Goal: Task Accomplishment & Management: Manage account settings

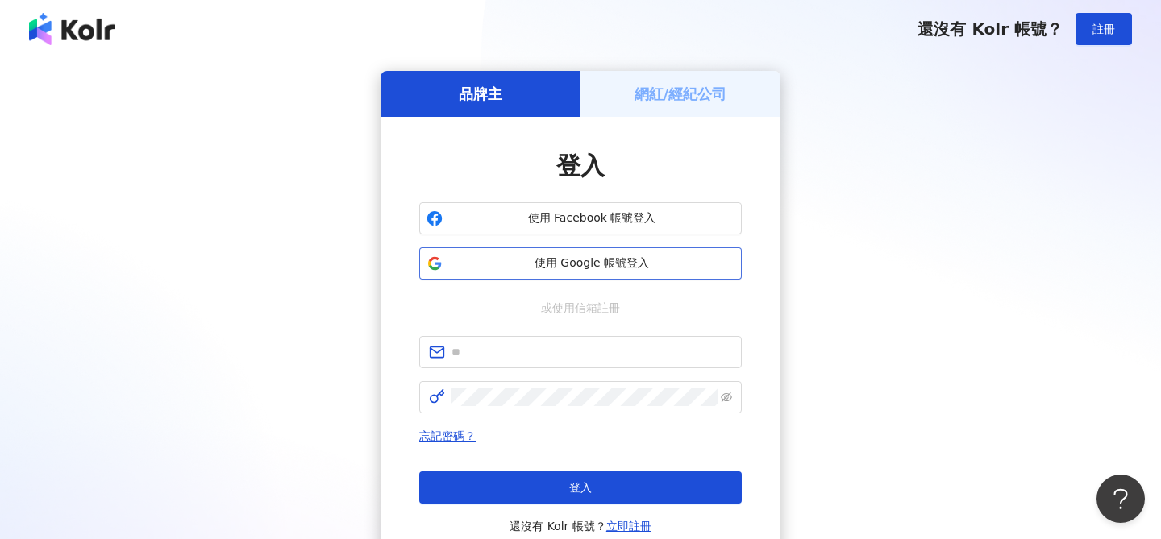
click at [605, 268] on span "使用 Google 帳號登入" at bounding box center [591, 264] width 285 height 16
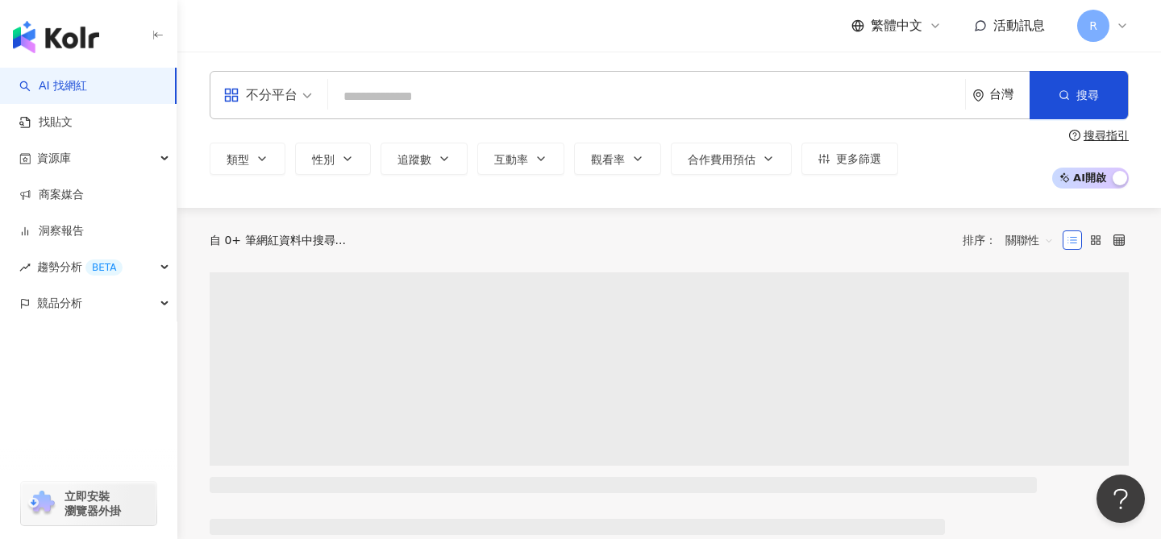
click at [1129, 27] on div "繁體中文 活動訊息 R" at bounding box center [668, 26] width 983 height 52
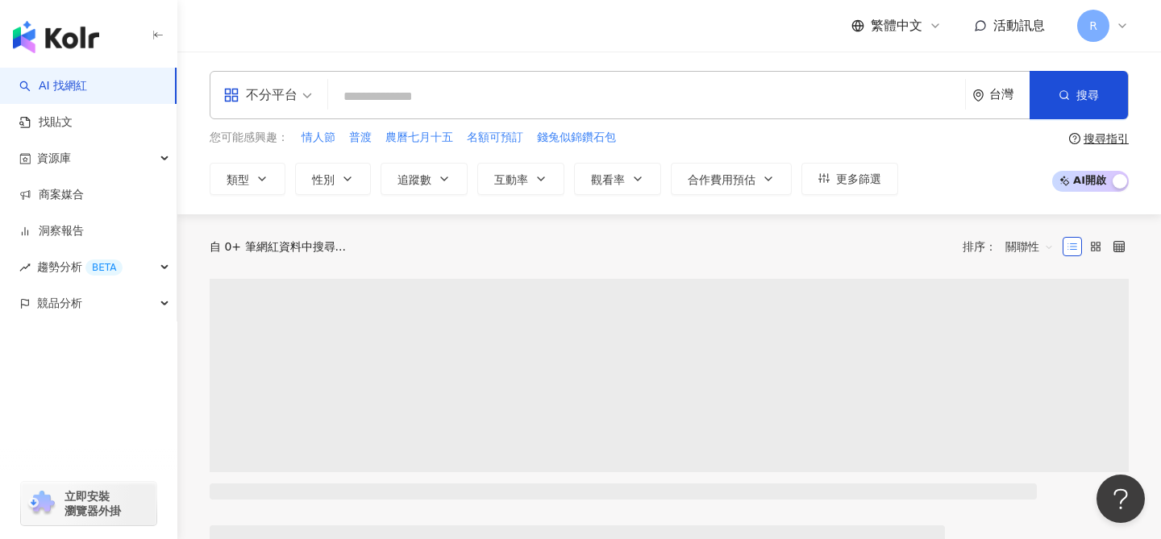
click at [1121, 27] on icon at bounding box center [1122, 25] width 6 height 3
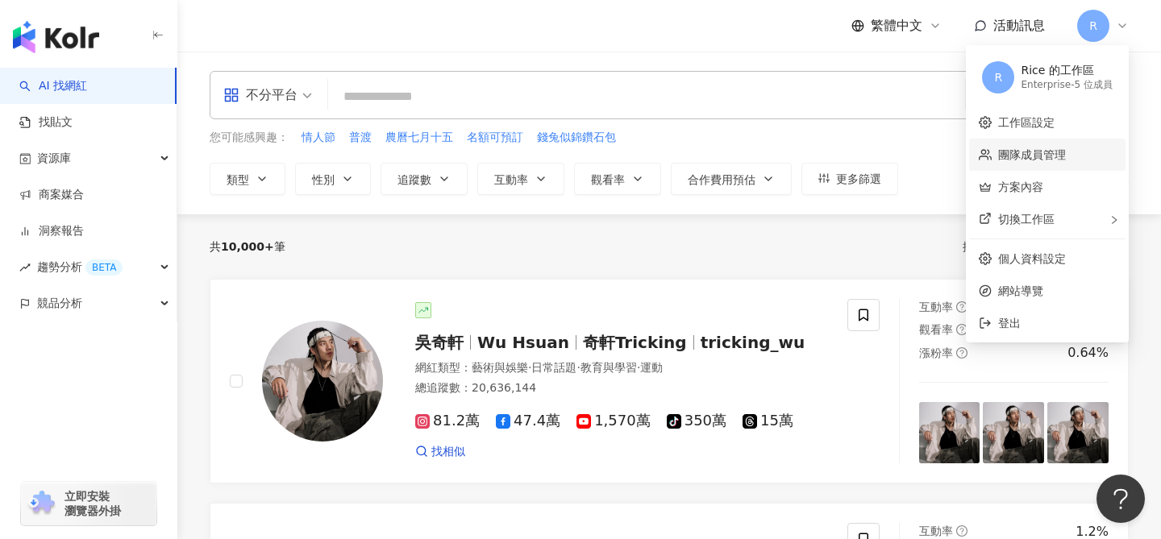
click at [1019, 149] on link "團隊成員管理" at bounding box center [1032, 154] width 68 height 13
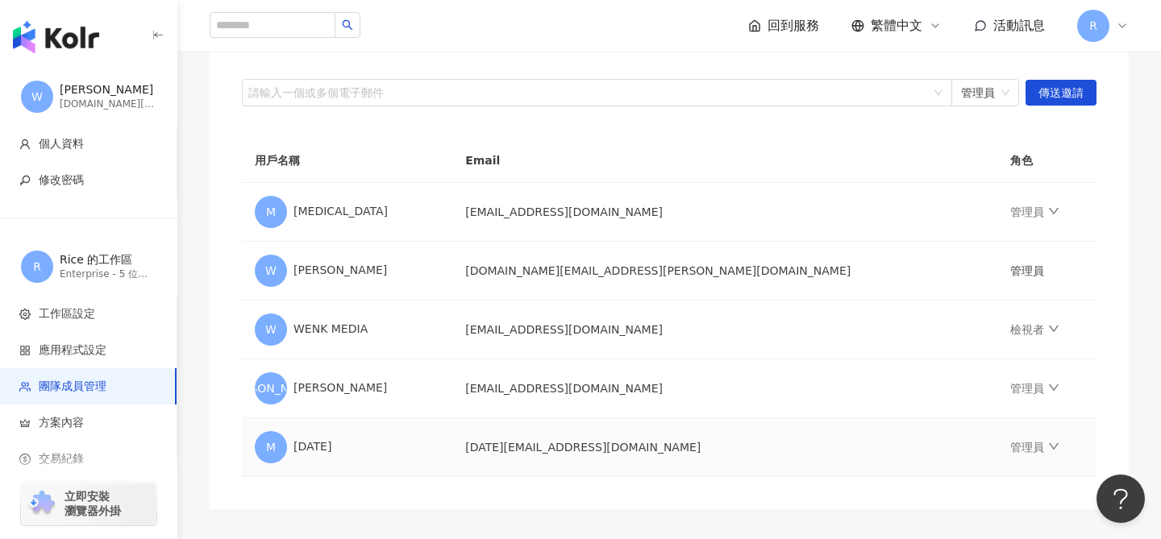
scroll to position [226, 0]
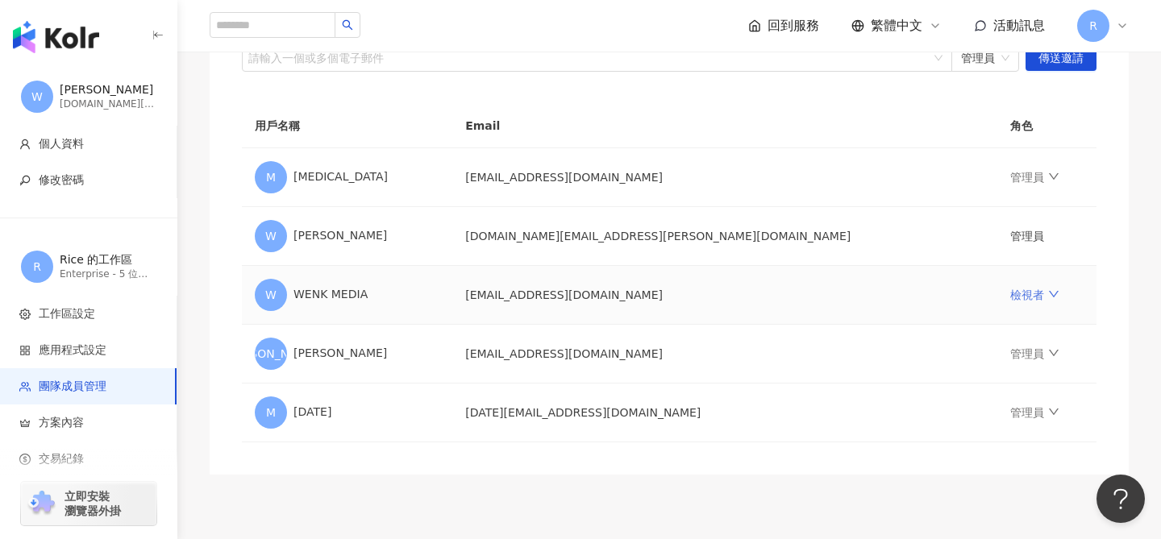
click at [1010, 291] on link "檢視者" at bounding box center [1034, 295] width 48 height 13
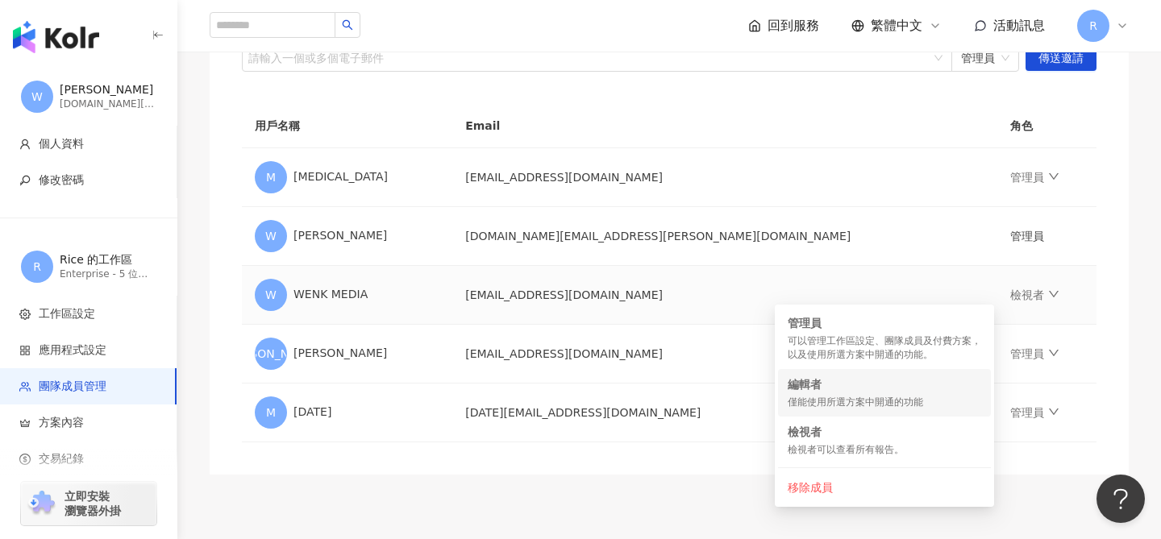
click at [829, 397] on div "僅能使用所選方案中開通的功能" at bounding box center [883, 403] width 193 height 14
